Goal: Information Seeking & Learning: Learn about a topic

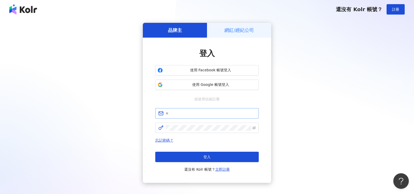
click at [181, 109] on span at bounding box center [207, 113] width 104 height 10
click at [178, 113] on input "text" at bounding box center [211, 113] width 90 height 6
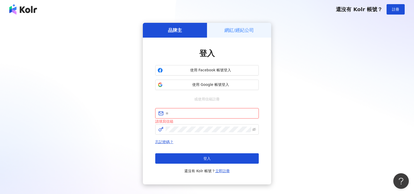
type input "**********"
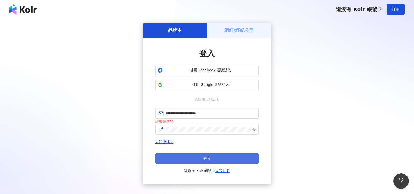
click at [201, 161] on button "登入" at bounding box center [207, 158] width 104 height 10
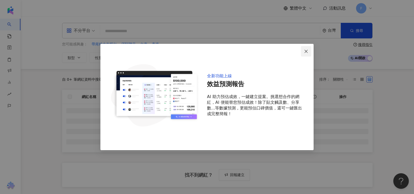
click at [306, 52] on icon "close" at bounding box center [306, 51] width 4 height 4
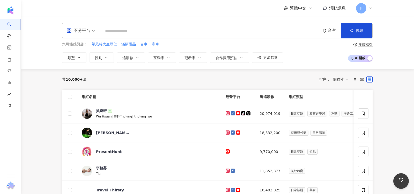
click at [92, 31] on span "不分平台" at bounding box center [81, 30] width 28 height 8
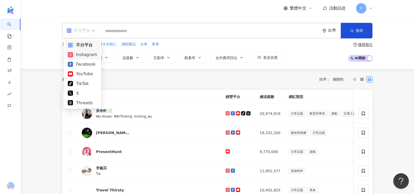
click at [85, 55] on div "Instagram" at bounding box center [82, 54] width 29 height 6
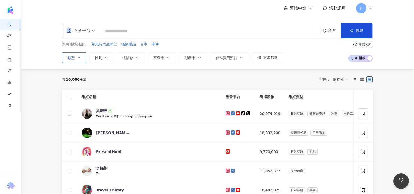
click at [81, 57] on icon "button" at bounding box center [79, 57] width 4 height 4
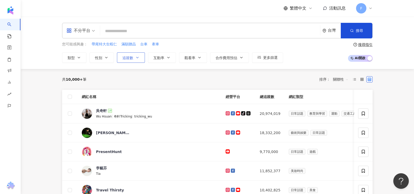
click at [136, 56] on icon "button" at bounding box center [137, 57] width 4 height 4
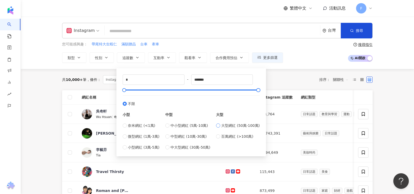
type input "******"
type input "*******"
type input "*********"
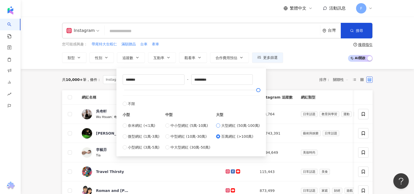
type input "******"
click at [273, 83] on div "共 10,000+ 筆 條件 ： Instagram 重置 排序： 關聯性" at bounding box center [217, 79] width 311 height 9
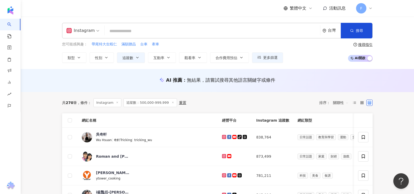
click at [341, 102] on span "關聯性" at bounding box center [341, 102] width 16 height 8
click at [342, 139] on div "互動率" at bounding box center [341, 139] width 13 height 6
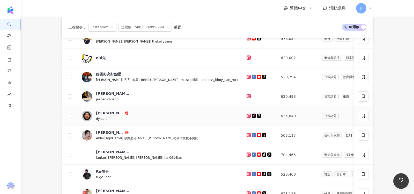
scroll to position [104, 0]
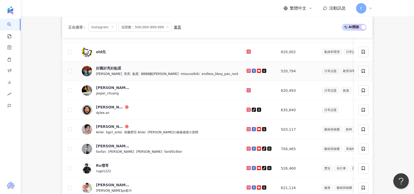
click at [249, 70] on icon at bounding box center [249, 70] width 1 height 1
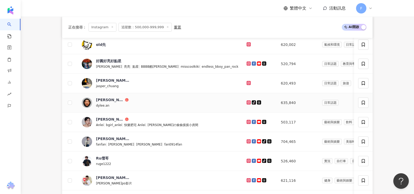
scroll to position [114, 0]
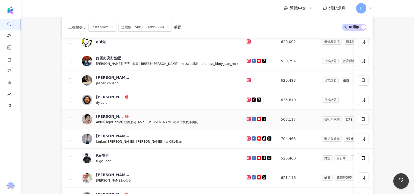
click at [247, 117] on icon at bounding box center [248, 118] width 3 height 3
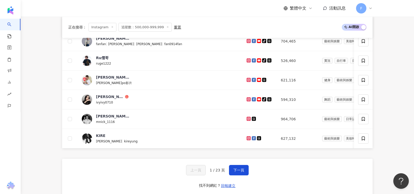
scroll to position [212, 0]
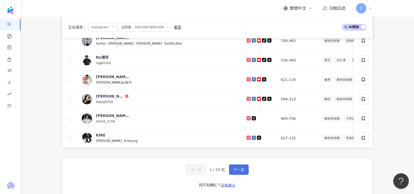
click at [242, 169] on span "下一頁" at bounding box center [239, 169] width 11 height 4
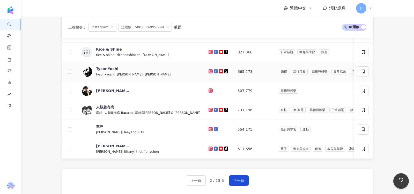
scroll to position [201, 0]
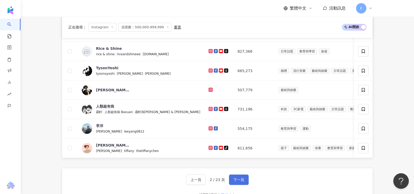
click at [235, 177] on span "下一頁" at bounding box center [239, 179] width 11 height 4
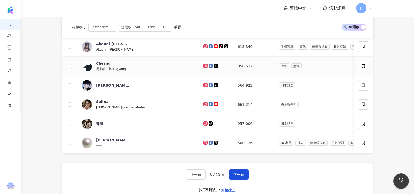
scroll to position [207, 0]
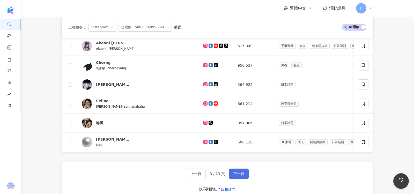
click at [236, 171] on span "下一頁" at bounding box center [239, 173] width 11 height 4
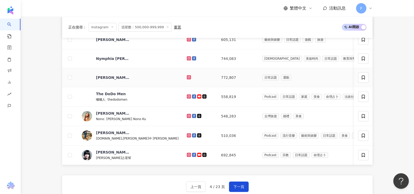
scroll to position [196, 0]
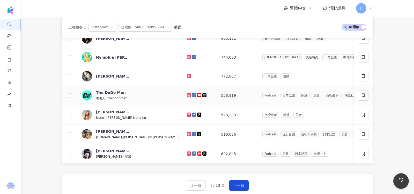
click at [188, 94] on icon at bounding box center [189, 95] width 2 height 2
click at [234, 185] on button "下一頁" at bounding box center [239, 185] width 20 height 10
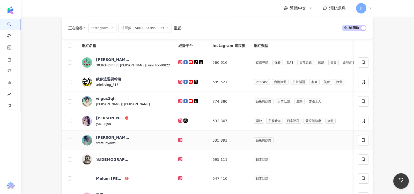
scroll to position [74, 0]
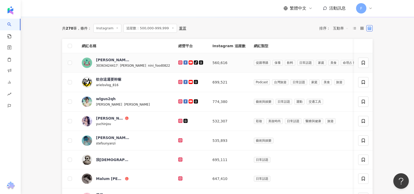
click at [178, 61] on icon at bounding box center [180, 62] width 4 height 4
click at [180, 81] on icon at bounding box center [181, 82] width 2 height 2
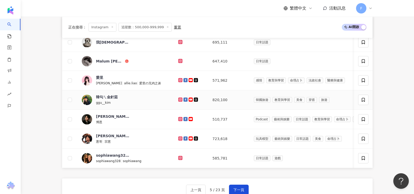
scroll to position [192, 0]
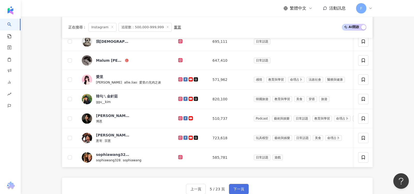
click at [238, 184] on button "下一頁" at bounding box center [239, 189] width 20 height 10
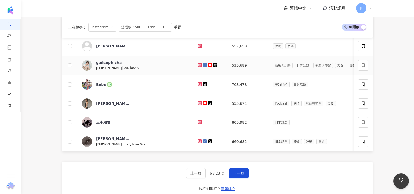
scroll to position [209, 0]
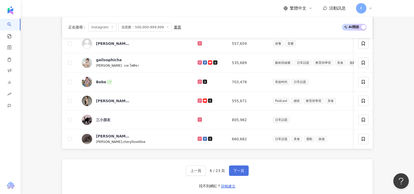
click at [239, 168] on span "下一頁" at bounding box center [239, 170] width 11 height 4
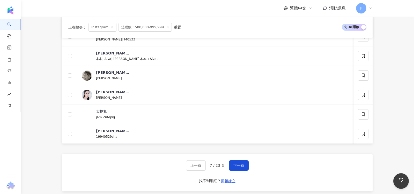
scroll to position [218, 0]
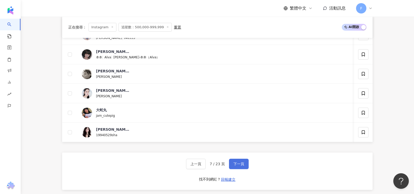
click at [236, 163] on span "下一頁" at bounding box center [239, 164] width 11 height 4
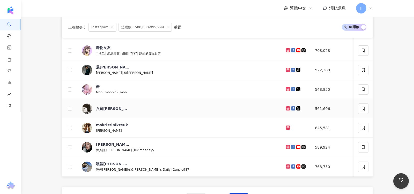
scroll to position [186, 0]
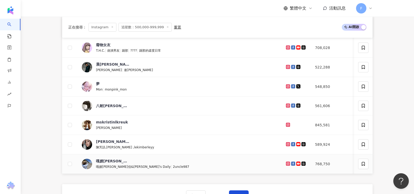
click at [287, 162] on icon at bounding box center [288, 163] width 3 height 3
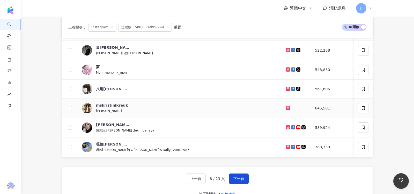
scroll to position [203, 0]
click at [237, 176] on span "下一頁" at bounding box center [239, 178] width 11 height 4
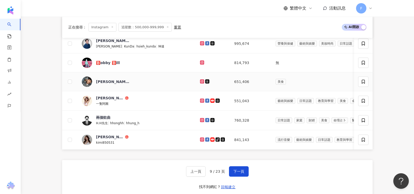
scroll to position [208, 0]
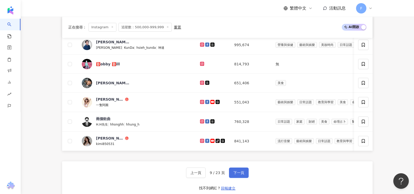
click at [242, 171] on span "下一頁" at bounding box center [239, 172] width 11 height 4
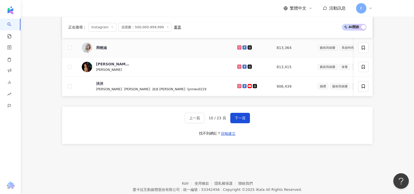
scroll to position [264, 0]
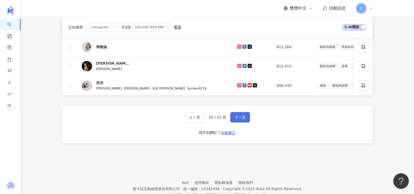
click at [246, 117] on button "下一頁" at bounding box center [241, 117] width 20 height 10
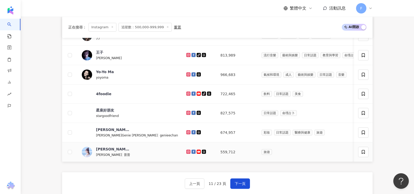
scroll to position [207, 0]
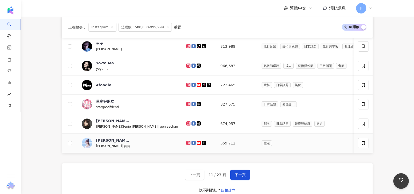
click at [188, 142] on icon at bounding box center [189, 143] width 2 height 2
click at [245, 173] on span "下一頁" at bounding box center [240, 175] width 11 height 4
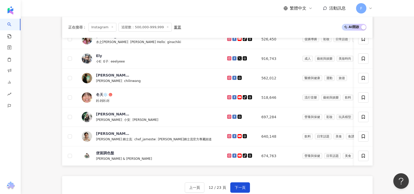
scroll to position [195, 0]
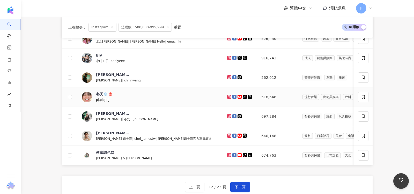
click at [227, 96] on icon at bounding box center [229, 97] width 4 height 4
click at [242, 185] on span "下一頁" at bounding box center [240, 187] width 11 height 4
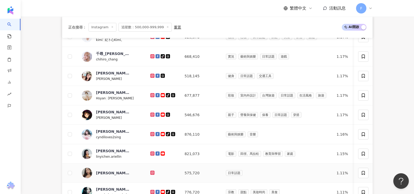
scroll to position [100, 0]
click at [151, 115] on icon at bounding box center [153, 115] width 4 height 4
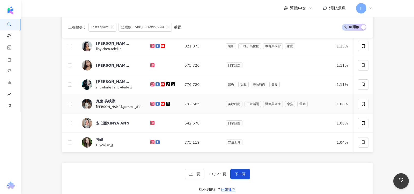
scroll to position [209, 0]
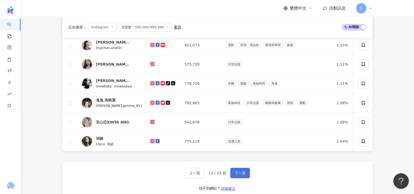
click at [238, 171] on span "下一頁" at bounding box center [240, 173] width 11 height 4
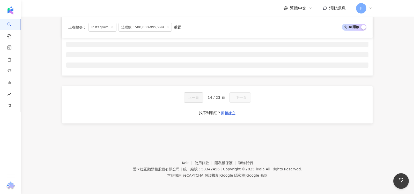
scroll to position [0, 0]
